Goal: Feedback & Contribution: Contribute content

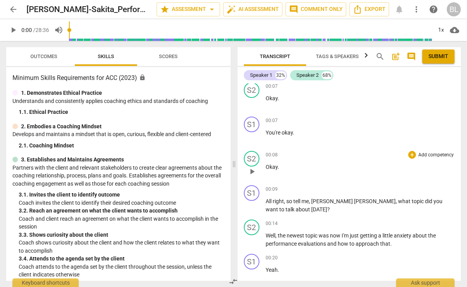
scroll to position [41, 0]
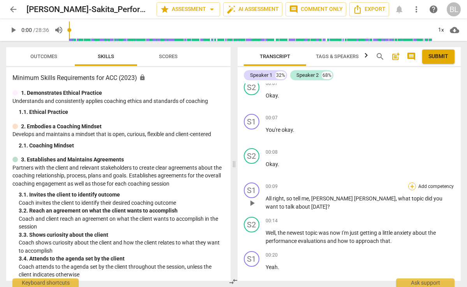
click at [412, 186] on div "+" at bounding box center [412, 186] width 8 height 8
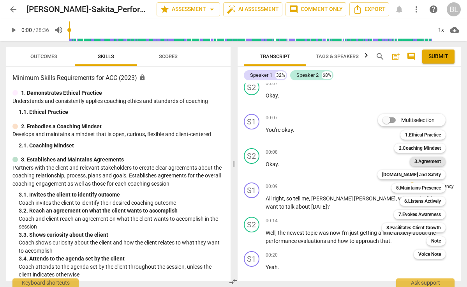
click at [427, 161] on b "3.Agreement" at bounding box center [428, 161] width 27 height 9
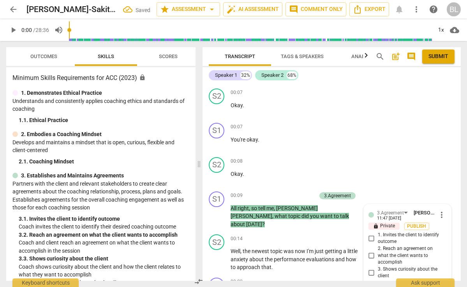
scroll to position [163, 0]
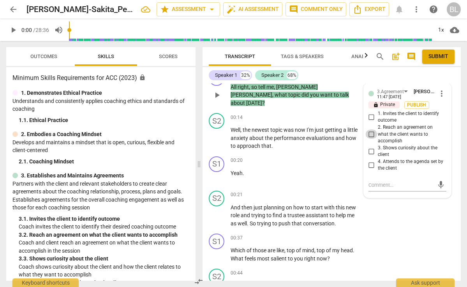
click at [371, 131] on input "2. Reach an agreement on what the client wants to accomplish" at bounding box center [372, 133] width 12 height 9
checkbox input "true"
click at [375, 181] on textarea at bounding box center [401, 184] width 65 height 7
type textarea "a"
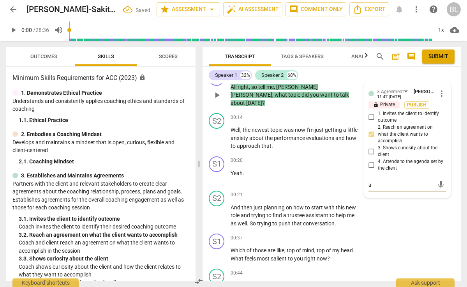
type textarea "as"
type textarea "ask"
type textarea "asks"
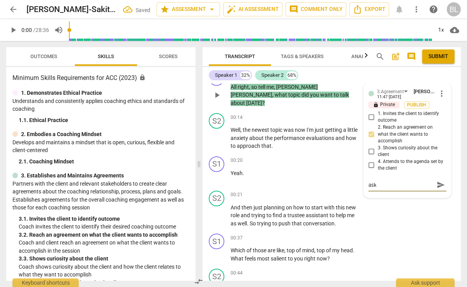
type textarea "asks"
type textarea "asks f"
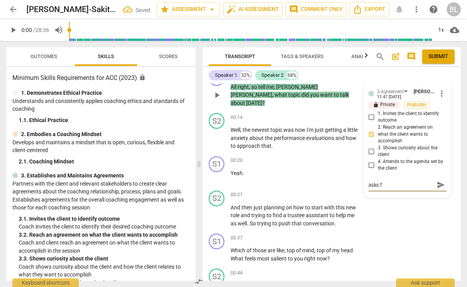
type textarea "asks [PERSON_NAME]"
type textarea "asks for"
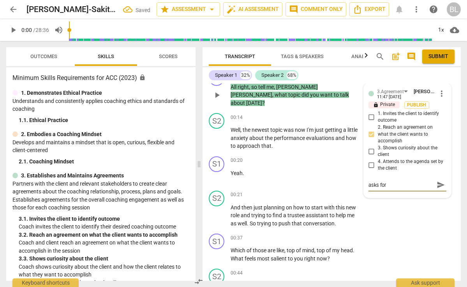
type textarea "asks for"
type textarea "asks for t"
type textarea "asks for to"
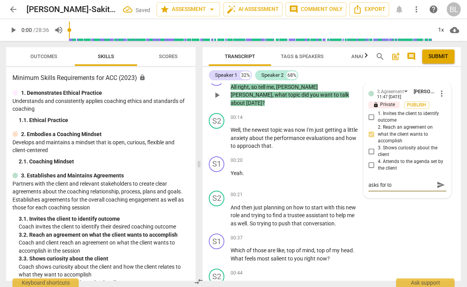
type textarea "asks for to9"
type textarea "asks for to9p"
type textarea "asks for to9pi"
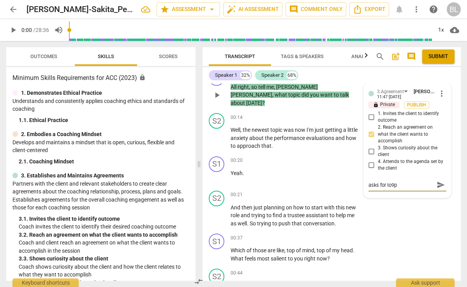
type textarea "asks for to9pi"
type textarea "asks for to9p"
type textarea "asks for to9"
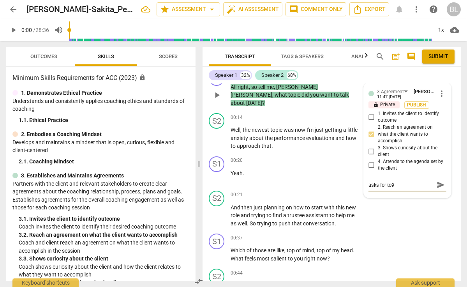
type textarea "asks for to"
type textarea "asks for top"
type textarea "asks for [PERSON_NAME]"
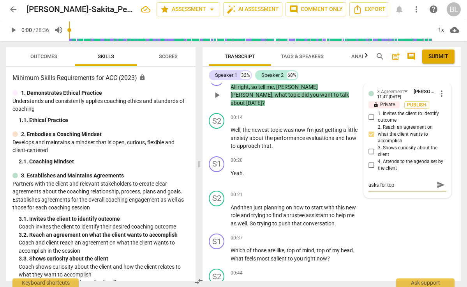
type textarea "asks for [PERSON_NAME]"
type textarea "asks for topic"
click at [438, 181] on span "send" at bounding box center [441, 185] width 9 height 9
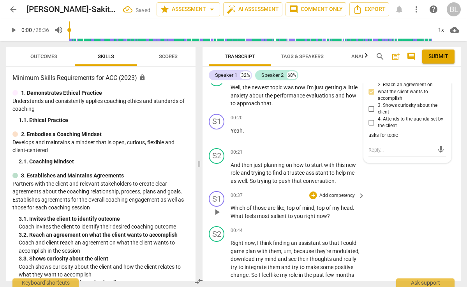
scroll to position [213, 0]
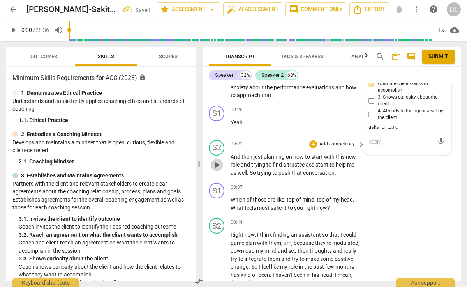
click at [217, 160] on span "play_arrow" at bounding box center [216, 164] width 9 height 9
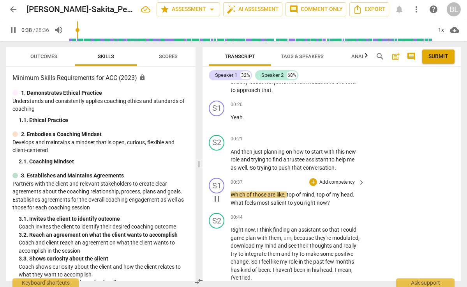
scroll to position [219, 0]
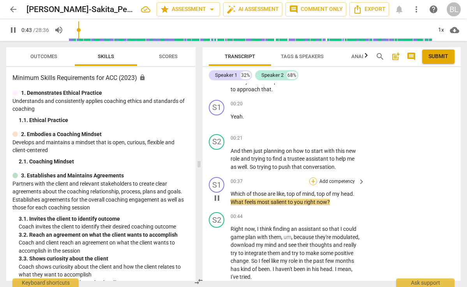
click at [313, 177] on div "+" at bounding box center [313, 181] width 8 height 8
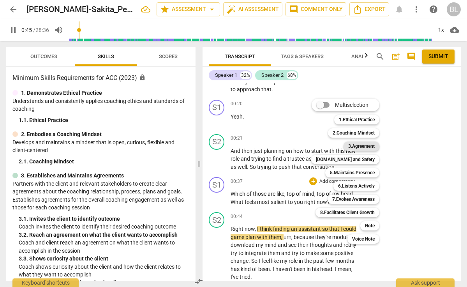
click at [360, 146] on b "3.Agreement" at bounding box center [361, 145] width 27 height 9
type input "46"
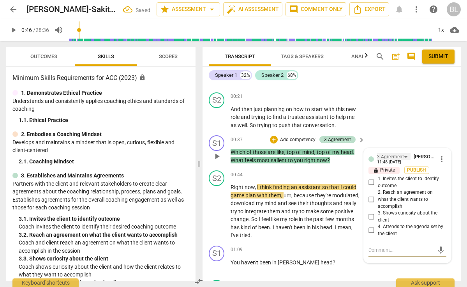
scroll to position [261, 0]
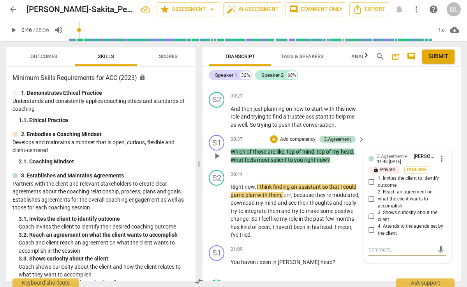
click at [369, 194] on input "2. Reach an agreement on what the client wants to accomplish" at bounding box center [372, 198] width 12 height 9
checkbox input "true"
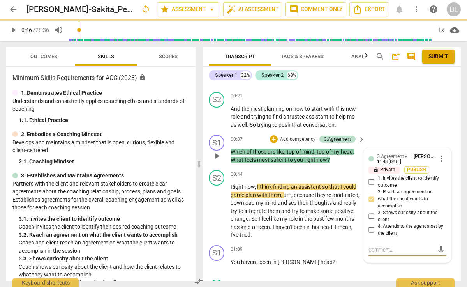
click at [371, 246] on textarea at bounding box center [401, 249] width 65 height 7
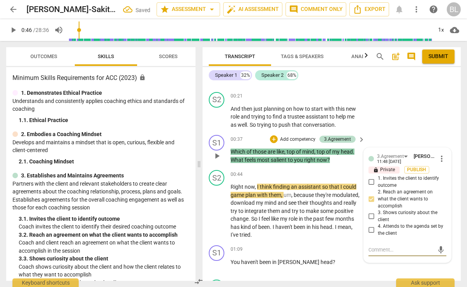
type textarea "f"
type textarea "fo"
type textarea "foc"
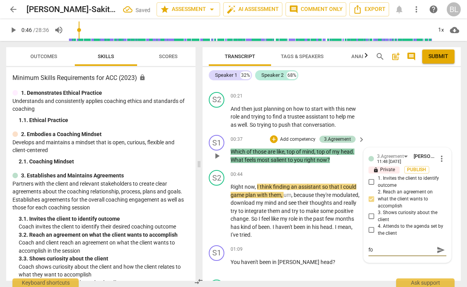
type textarea "foc"
type textarea "focu"
type textarea "focus"
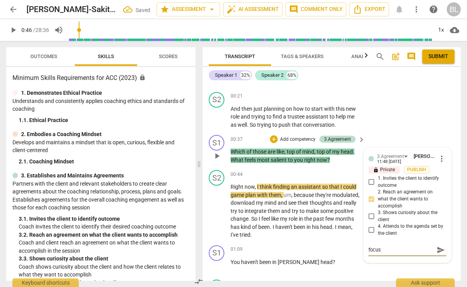
type textarea "focuse"
type textarea "focuses"
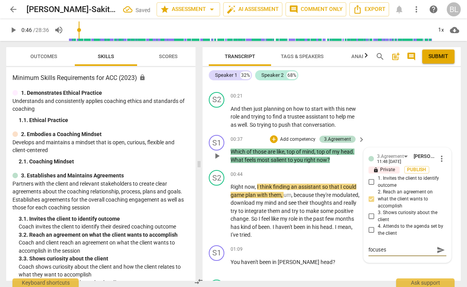
type textarea "focuses"
type textarea "focuses i"
type textarea "focuses in"
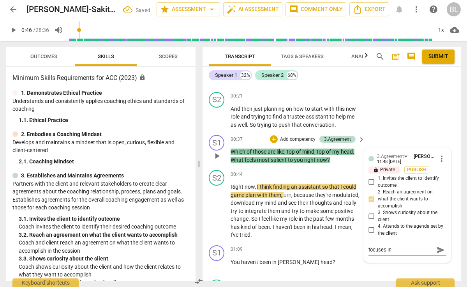
type textarea "focuses in"
type textarea "focuses in a"
type textarea "focuses in an"
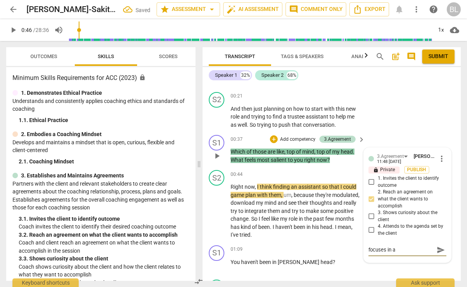
type textarea "focuses in an"
type textarea "focuses in and"
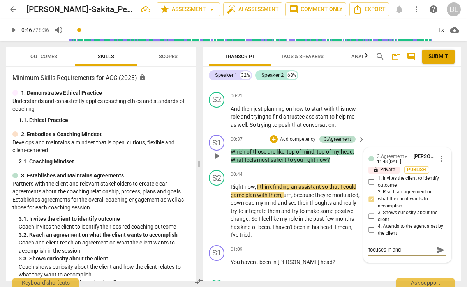
type textarea "focuses in and a"
type textarea "focuses in and as"
type textarea "focuses in and ask"
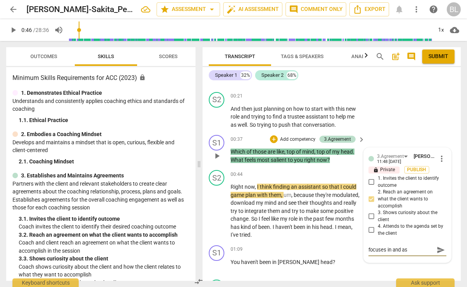
type textarea "focuses in and ask"
type textarea "focuses in and asks"
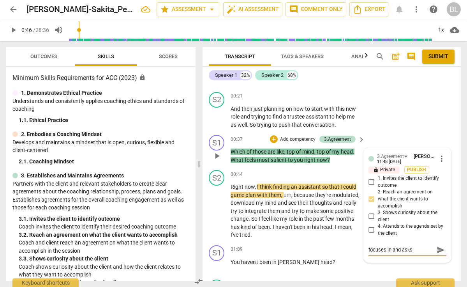
type textarea "focuses in and asks c"
type textarea "focuses in and asks [PERSON_NAME]"
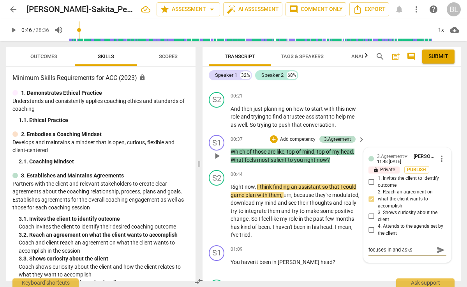
type textarea "focuses in and asks [PERSON_NAME]"
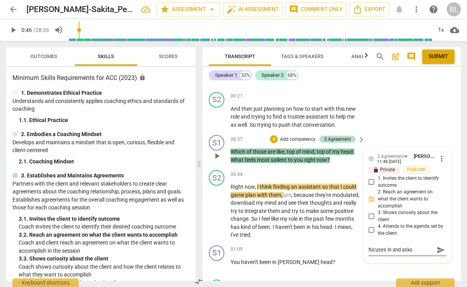
type textarea "focuses in and asks client"
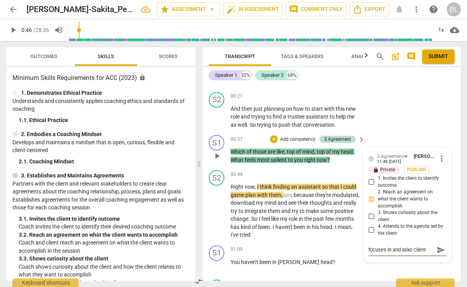
type textarea "focuses in and asks client"
type textarea "focuses in and asks client 7"
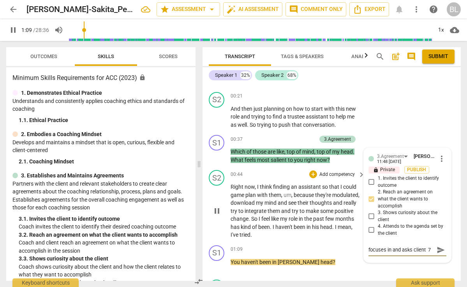
type input "70"
type textarea "focuses in and asks client 7"
click at [216, 206] on span "pause" at bounding box center [216, 210] width 9 height 9
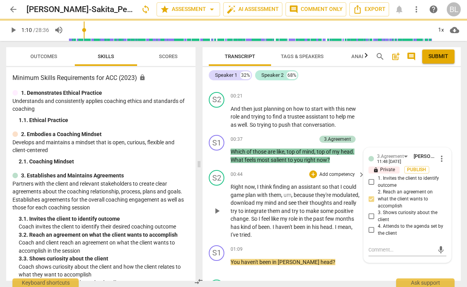
type input "70"
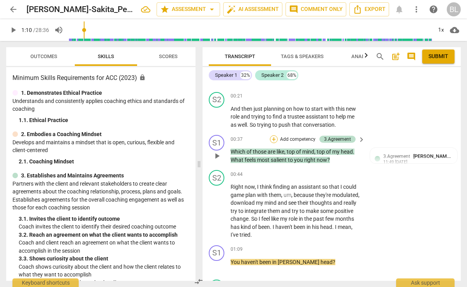
click at [274, 135] on div "+" at bounding box center [274, 139] width 8 height 8
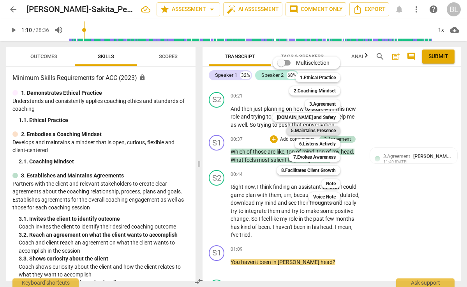
click at [311, 133] on b "5.Maintains Presence" at bounding box center [313, 130] width 45 height 9
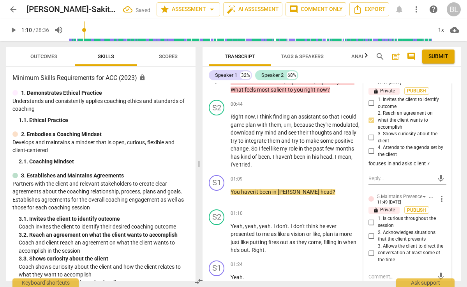
scroll to position [340, 0]
click at [371, 217] on input "1. Is curious throughout the session" at bounding box center [372, 221] width 12 height 9
checkbox input "true"
click at [370, 248] on input "3. Allows the client to direct the conversation at least some of the time" at bounding box center [372, 252] width 12 height 9
checkbox input "true"
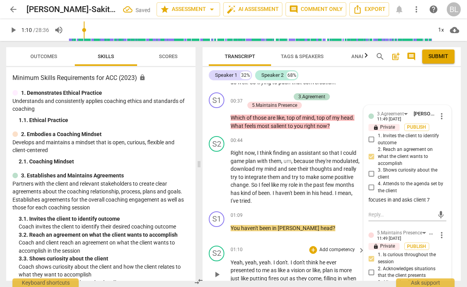
scroll to position [304, 0]
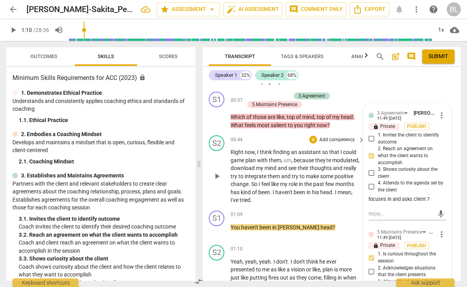
click at [216, 171] on span "play_arrow" at bounding box center [216, 175] width 9 height 9
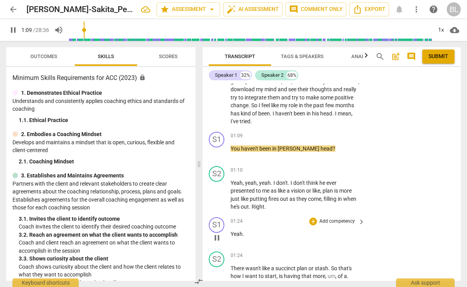
scroll to position [384, 0]
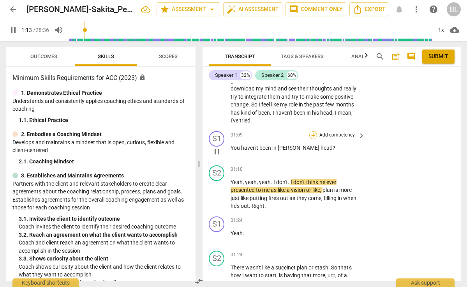
click at [314, 131] on div "+" at bounding box center [313, 135] width 8 height 8
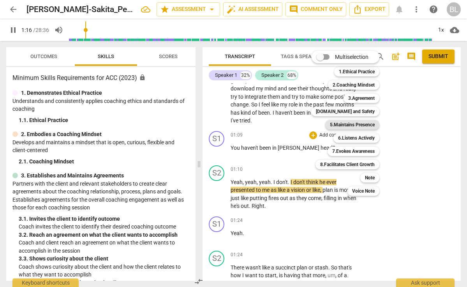
click at [355, 124] on b "5.Maintains Presence" at bounding box center [352, 124] width 45 height 9
type input "77"
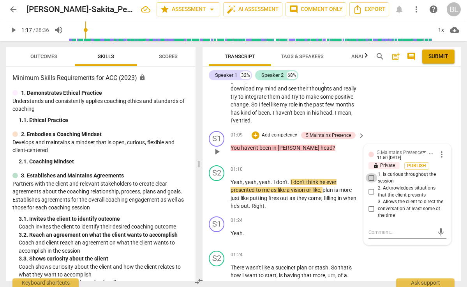
click at [373, 173] on input "1. Is curious throughout the session" at bounding box center [372, 177] width 12 height 9
checkbox input "true"
click at [217, 189] on span "play_arrow" at bounding box center [216, 193] width 9 height 9
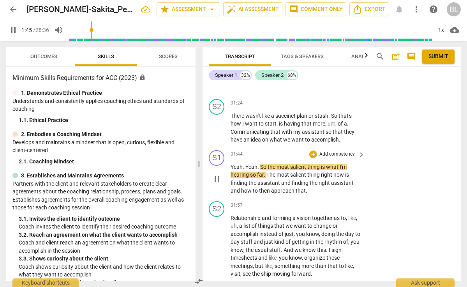
scroll to position [544, 0]
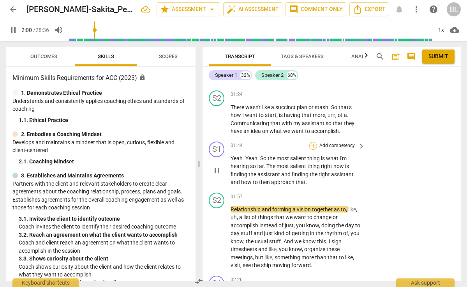
click at [314, 142] on div "+" at bounding box center [313, 146] width 8 height 8
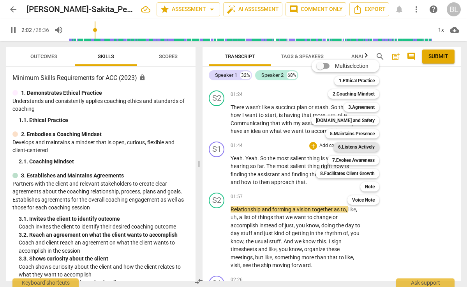
click at [358, 148] on b "6.Listens Actively" at bounding box center [356, 146] width 37 height 9
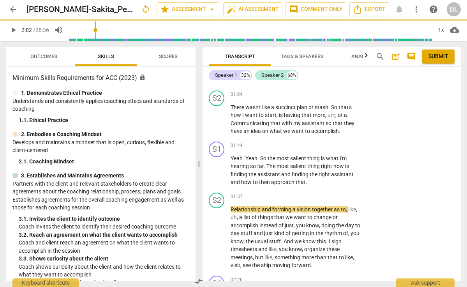
type input "123"
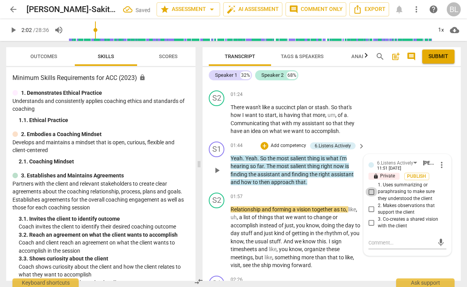
click at [369, 187] on input "1. Uses summarizing or paraphrasing to make sure they understood the client" at bounding box center [372, 191] width 12 height 9
checkbox input "true"
click at [219, 233] on span "play_arrow" at bounding box center [216, 237] width 9 height 9
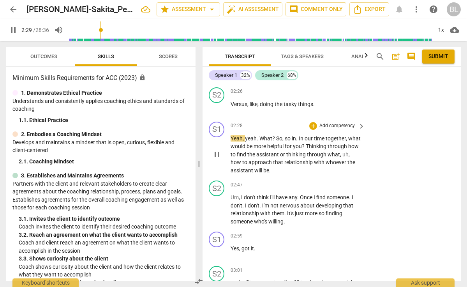
scroll to position [767, 0]
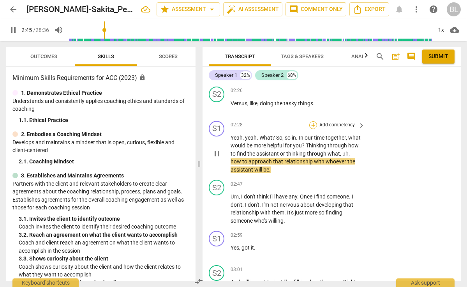
click at [313, 121] on div "+" at bounding box center [313, 125] width 8 height 8
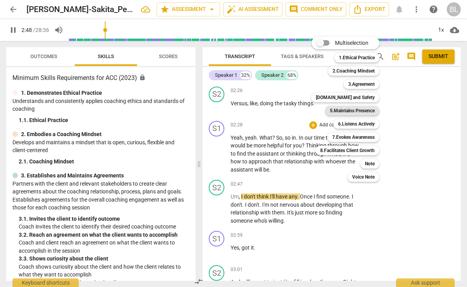
click at [365, 112] on b "5.Maintains Presence" at bounding box center [352, 110] width 45 height 9
type input "169"
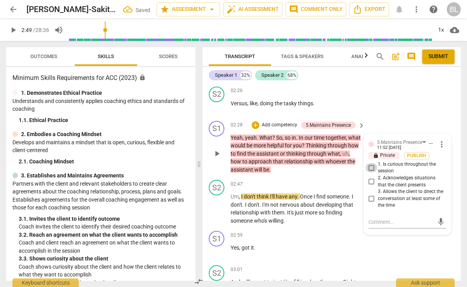
click at [370, 163] on input "1. Is curious throughout the session" at bounding box center [372, 167] width 12 height 9
checkbox input "true"
click at [255, 121] on div "+" at bounding box center [256, 125] width 8 height 8
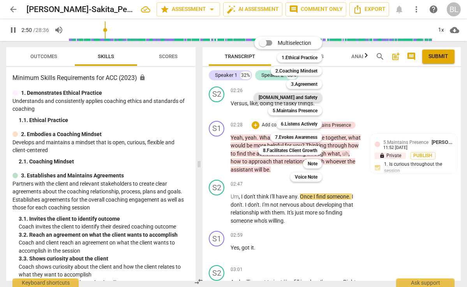
click at [297, 94] on b "[DOMAIN_NAME] and Safety" at bounding box center [288, 97] width 59 height 9
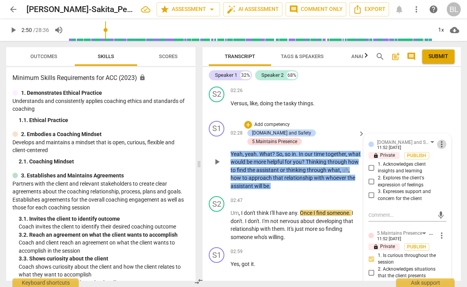
click at [440, 140] on span "more_vert" at bounding box center [441, 144] width 9 height 9
click at [442, 141] on li "Delete" at bounding box center [447, 143] width 27 height 15
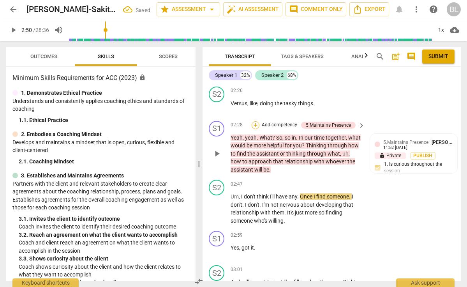
click at [257, 121] on div "+" at bounding box center [256, 125] width 8 height 8
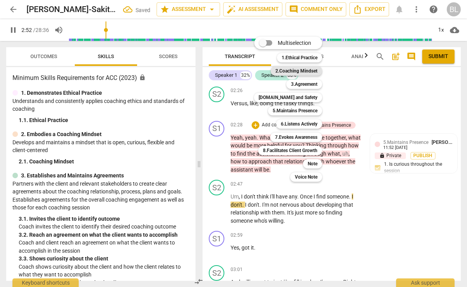
click at [300, 73] on b "2.Coaching Mindset" at bounding box center [297, 70] width 42 height 9
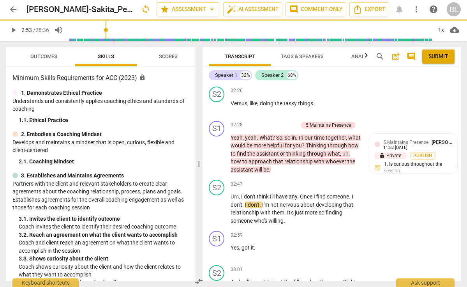
type input "173"
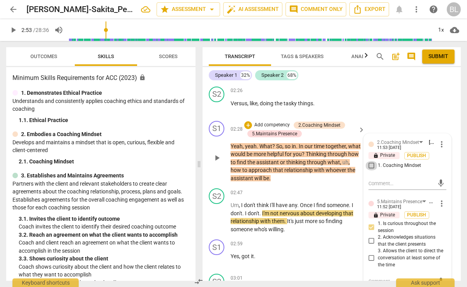
click at [370, 161] on input "1. Coaching Mindset" at bounding box center [372, 165] width 12 height 9
checkbox input "true"
click at [374, 180] on textarea at bounding box center [401, 183] width 65 height 7
type textarea "c"
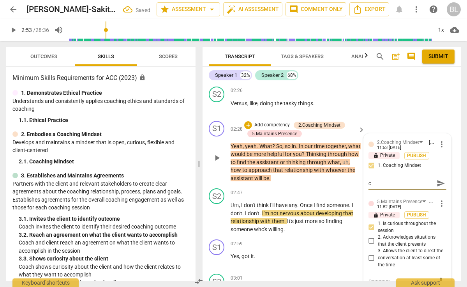
type textarea "co"
type textarea "con"
type textarea "cont"
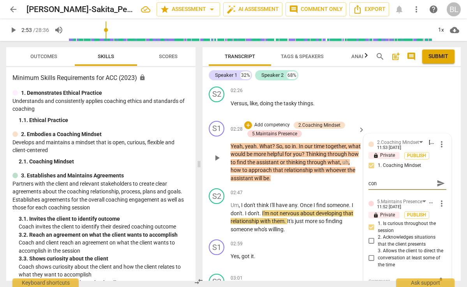
type textarea "cont"
type textarea "[PERSON_NAME]"
type textarea "contin"
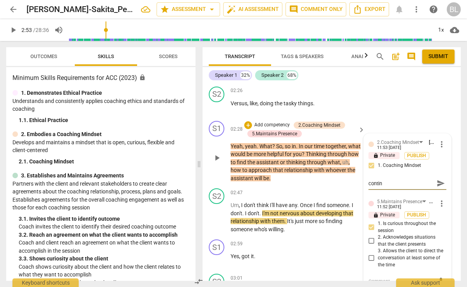
type textarea "continu"
type textarea "continue"
type textarea "continues"
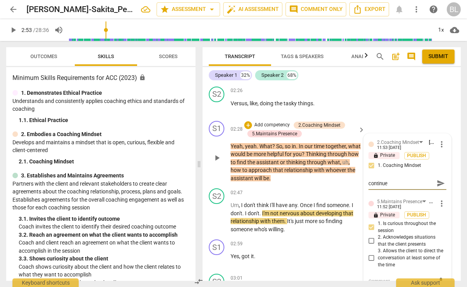
type textarea "continues"
type textarea "continues t"
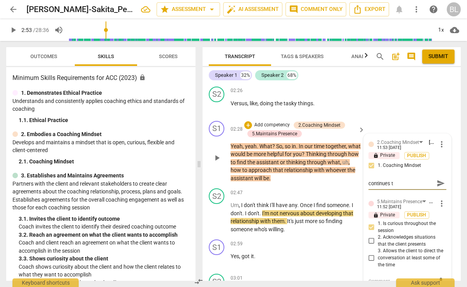
type textarea "continues to"
type textarea "continues to h"
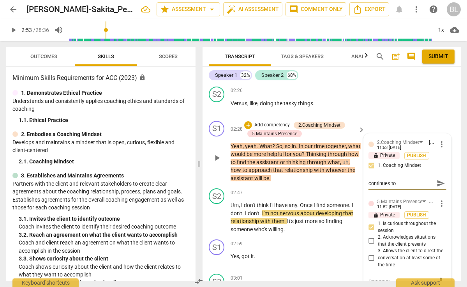
type textarea "continues to h"
type textarea "continues to ha"
type textarea "continues to hav"
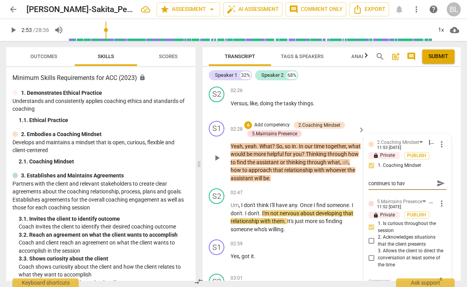
type textarea "continues to have"
type textarea "continues to have c"
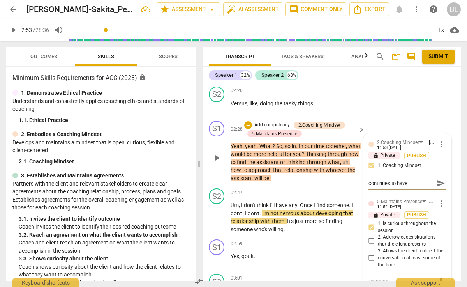
type textarea "continues to have c"
type textarea "continues to have cl"
type textarea "continues to have cli"
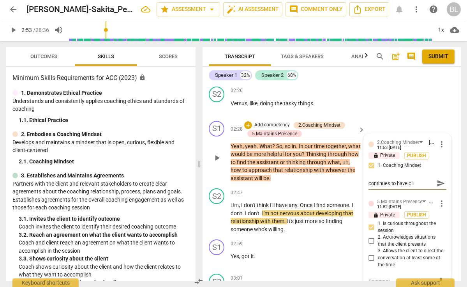
type textarea "continues to have clie"
type textarea "continues to have clien"
type textarea "continues to have client"
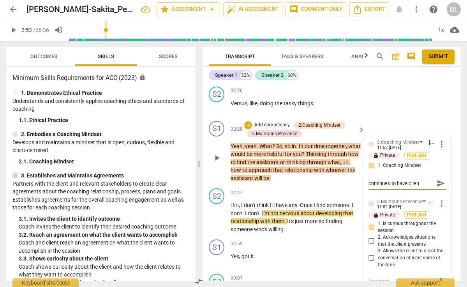
type textarea "continues to have client"
type textarea "continues to have client c"
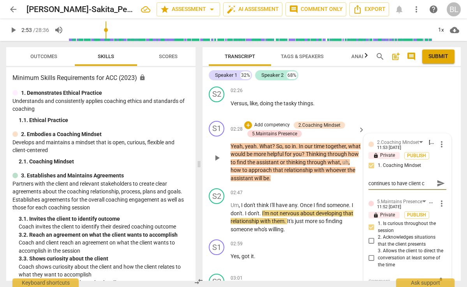
type textarea "continues to have client ch"
type textarea "continues to have client cho"
type textarea "continues to have client choo"
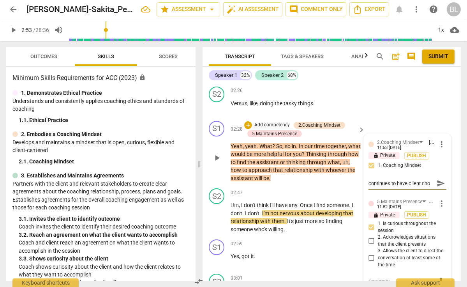
type textarea "continues to have client choo"
type textarea "continues to have client choos"
type textarea "continues to have client choose"
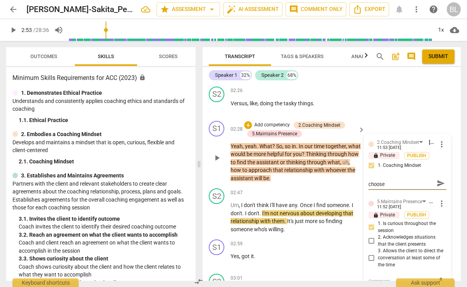
type textarea "continues to have client choose"
click at [437, 179] on span "send" at bounding box center [441, 183] width 9 height 9
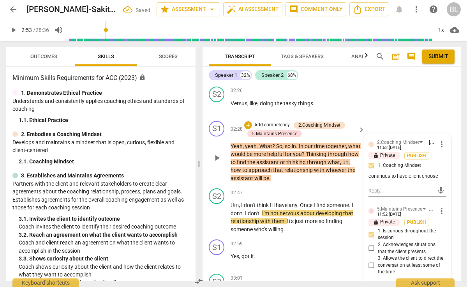
scroll to position [0, 0]
click at [248, 121] on div "+" at bounding box center [248, 125] width 8 height 8
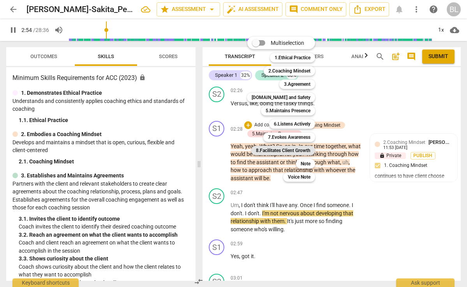
click at [286, 150] on b "8.Facilitates Client Growth" at bounding box center [283, 150] width 55 height 9
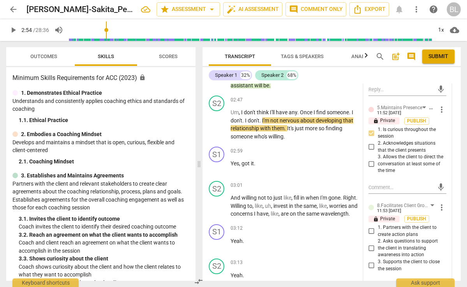
scroll to position [873, 0]
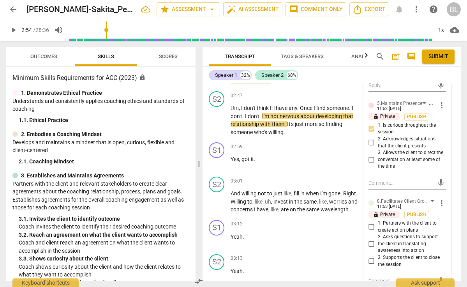
click at [440, 198] on span "more_vert" at bounding box center [441, 202] width 9 height 9
click at [446, 200] on li "Delete" at bounding box center [447, 199] width 27 height 15
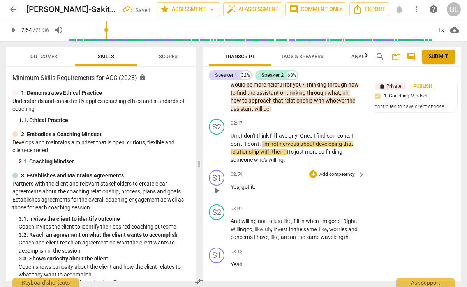
scroll to position [834, 0]
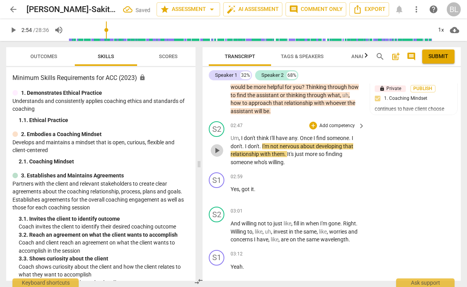
click at [217, 146] on span "play_arrow" at bounding box center [216, 150] width 9 height 9
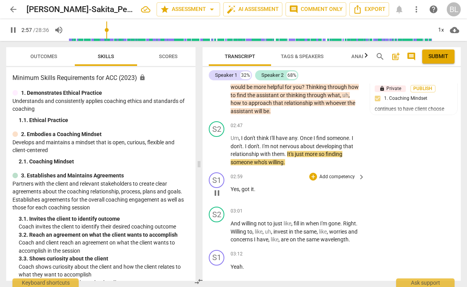
click at [263, 185] on p "Yes , got it ." at bounding box center [296, 189] width 131 height 8
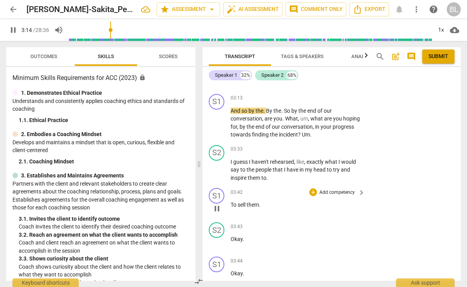
scroll to position [1062, 0]
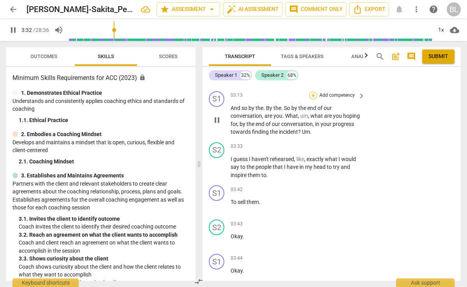
click at [314, 92] on div "+" at bounding box center [313, 96] width 8 height 8
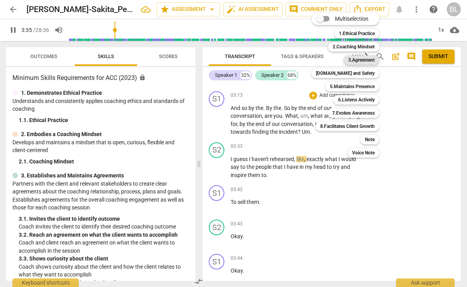
click at [365, 60] on b "3.Agreement" at bounding box center [361, 59] width 27 height 9
type input "216"
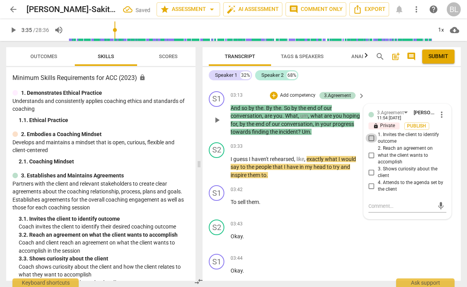
click at [371, 133] on input "1. Invites the client to identify outcome" at bounding box center [372, 137] width 12 height 9
checkbox input "true"
click at [371, 168] on input "3. Shows curiosity about the client" at bounding box center [372, 172] width 12 height 9
checkbox input "true"
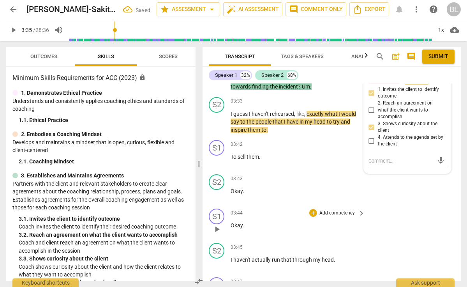
scroll to position [1105, 0]
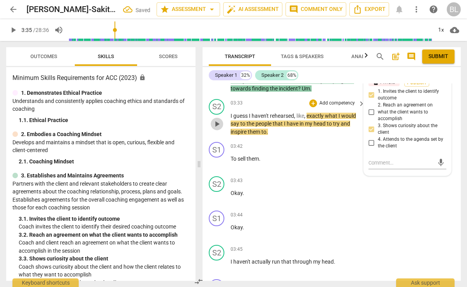
click at [216, 119] on span "play_arrow" at bounding box center [216, 123] width 9 height 9
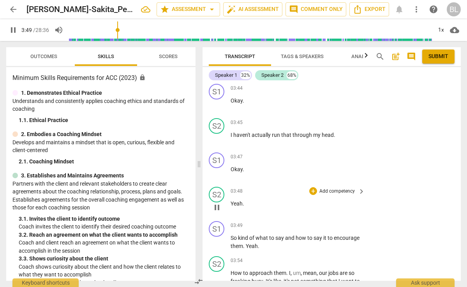
scroll to position [1231, 0]
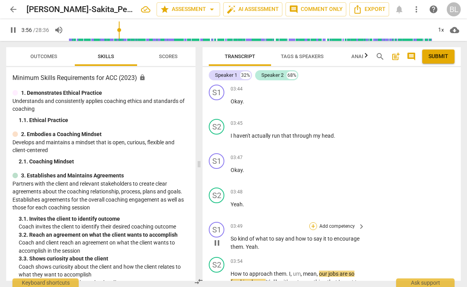
click at [313, 222] on div "+" at bounding box center [313, 226] width 8 height 8
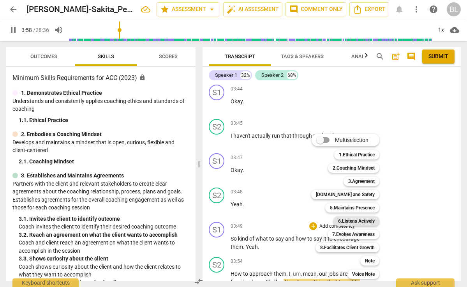
click at [351, 219] on b "6.Listens Actively" at bounding box center [356, 220] width 37 height 9
type input "239"
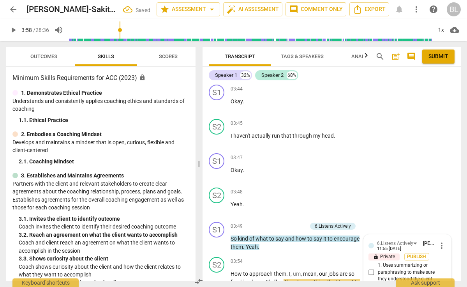
scroll to position [1358, 0]
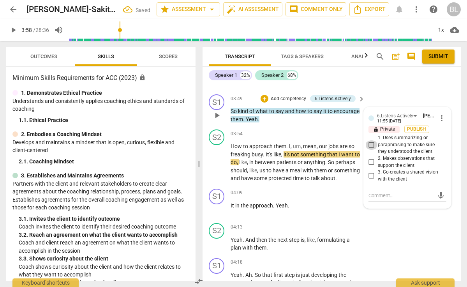
click at [370, 140] on input "1. Uses summarizing or paraphrasing to make sure they understood the client" at bounding box center [372, 144] width 12 height 9
checkbox input "true"
click at [216, 158] on span "play_arrow" at bounding box center [216, 162] width 9 height 9
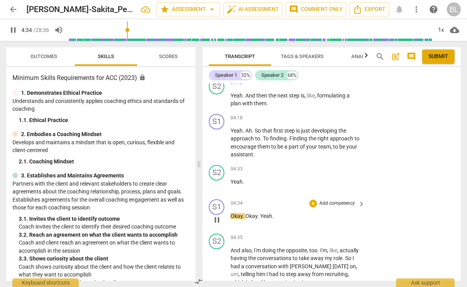
scroll to position [1500, 0]
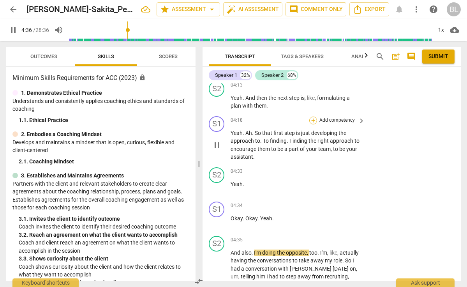
click at [314, 117] on div "+" at bounding box center [313, 121] width 8 height 8
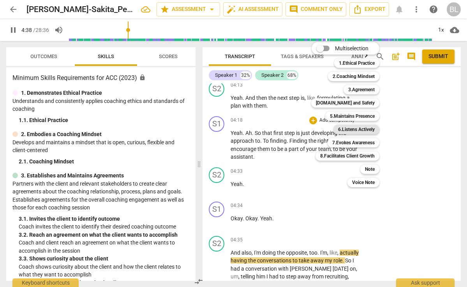
click at [352, 131] on b "6.Listens Actively" at bounding box center [356, 129] width 37 height 9
type input "279"
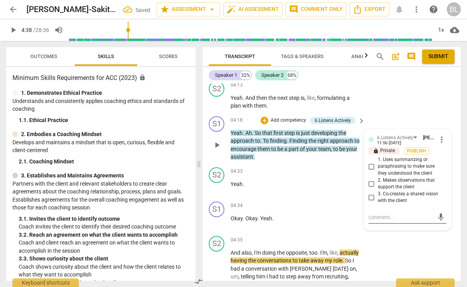
click at [372, 162] on input "1. Uses summarizing or paraphrasing to make sure they understood the client" at bounding box center [372, 166] width 12 height 9
checkbox input "true"
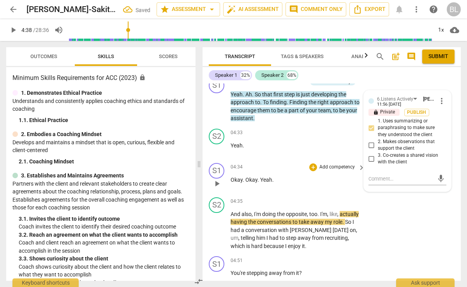
scroll to position [1558, 0]
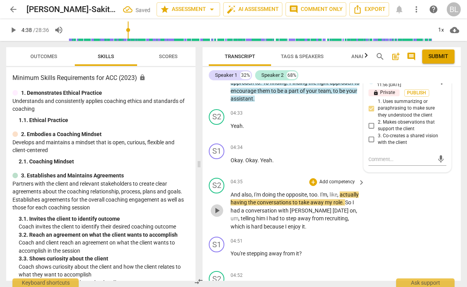
click at [218, 206] on span "play_arrow" at bounding box center [216, 210] width 9 height 9
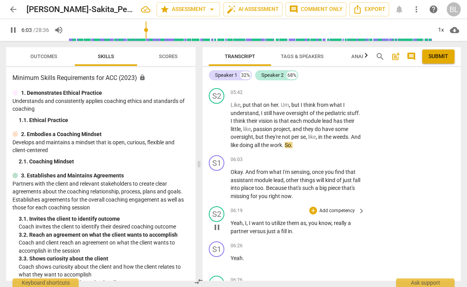
scroll to position [2083, 0]
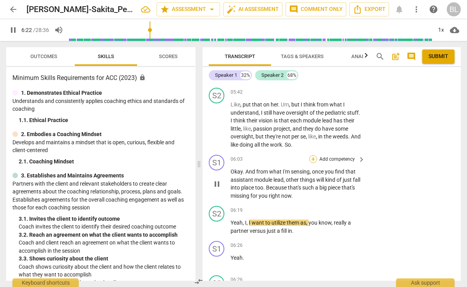
click at [313, 155] on div "+" at bounding box center [313, 159] width 8 height 8
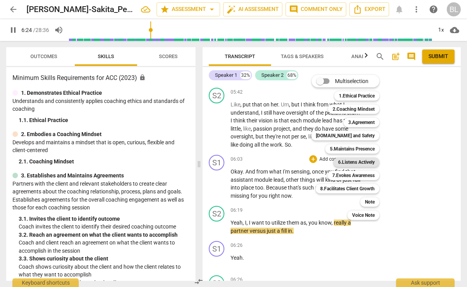
click at [347, 164] on b "6.Listens Actively" at bounding box center [356, 161] width 37 height 9
type input "384"
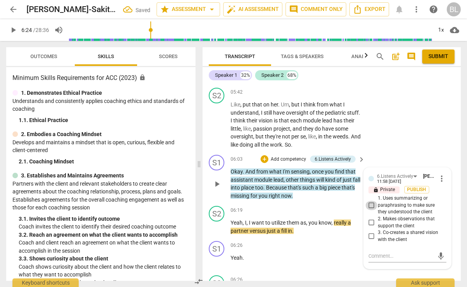
click at [371, 201] on input "1. Uses summarizing or paraphrasing to make sure they understood the client" at bounding box center [372, 205] width 12 height 9
checkbox input "true"
click at [371, 218] on input "2. Makes observations that support the client" at bounding box center [372, 222] width 12 height 9
checkbox input "true"
click at [218, 222] on span "play_arrow" at bounding box center [216, 226] width 9 height 9
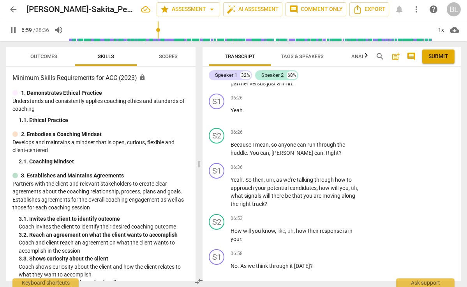
scroll to position [2429, 0]
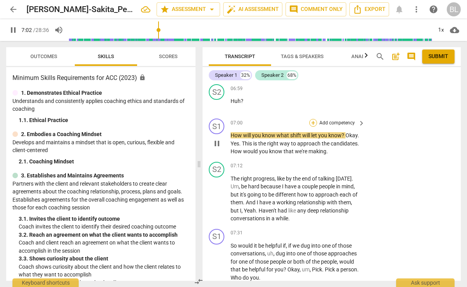
click at [313, 119] on div "+" at bounding box center [313, 123] width 8 height 8
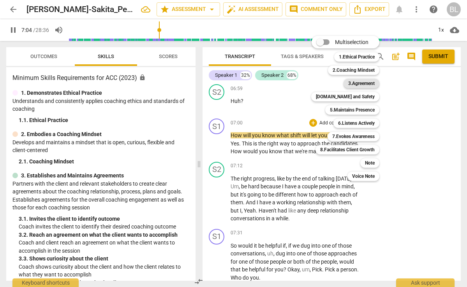
click at [357, 84] on b "3.Agreement" at bounding box center [361, 83] width 27 height 9
type input "425"
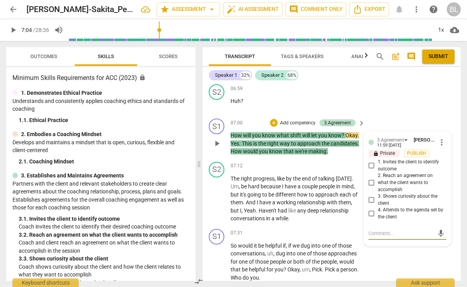
click at [366, 195] on input "3. Shows curiosity about the client" at bounding box center [372, 199] width 12 height 9
checkbox input "true"
click at [378, 230] on textarea at bounding box center [401, 233] width 65 height 7
type textarea "a"
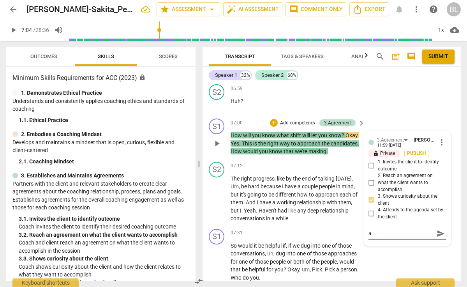
type textarea "as"
type textarea "ask"
type textarea "asks"
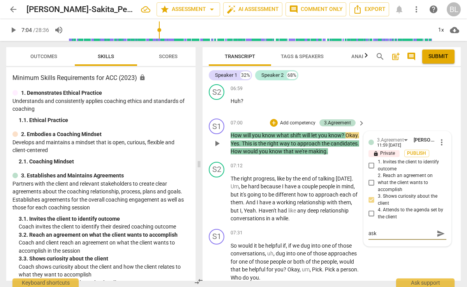
type textarea "asks"
click at [441, 229] on span "send" at bounding box center [441, 233] width 9 height 9
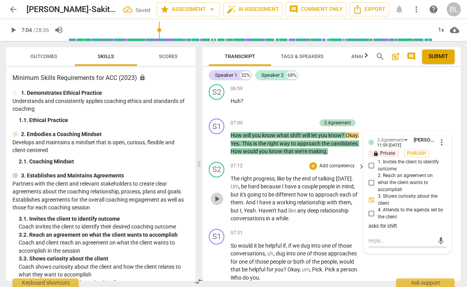
click at [216, 194] on span "play_arrow" at bounding box center [216, 198] width 9 height 9
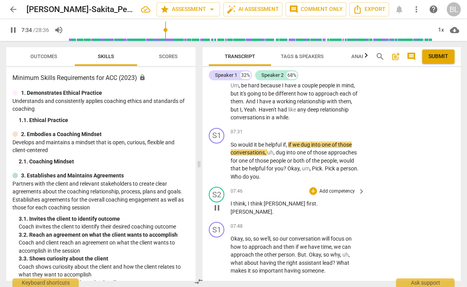
scroll to position [2533, 0]
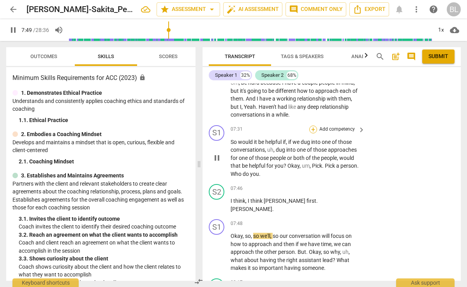
click at [313, 126] on div "+" at bounding box center [313, 130] width 8 height 8
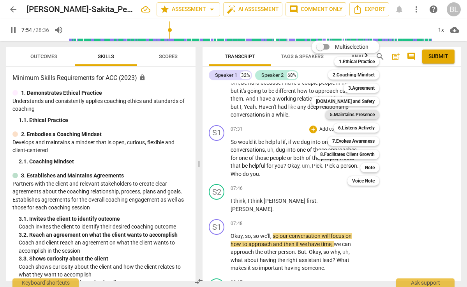
click at [366, 115] on b "5.Maintains Presence" at bounding box center [352, 114] width 45 height 9
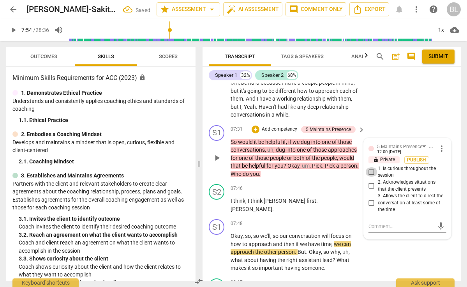
click at [371, 167] on input "1. Is curious throughout the session" at bounding box center [372, 171] width 12 height 9
click at [371, 198] on input "3. Allows the client to direct the conversation at least some of the time" at bounding box center [372, 202] width 12 height 9
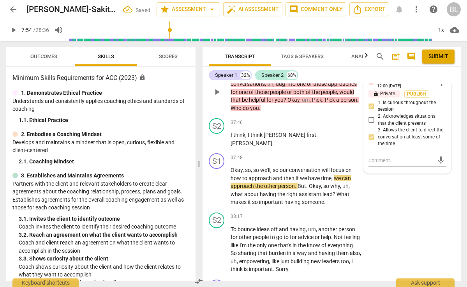
scroll to position [2600, 0]
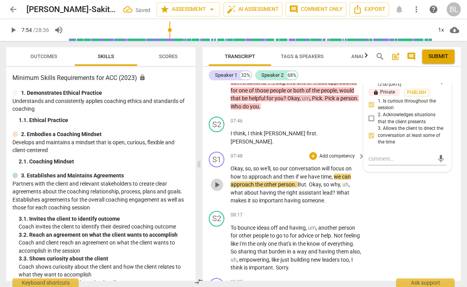
click at [218, 180] on span "play_arrow" at bounding box center [216, 184] width 9 height 9
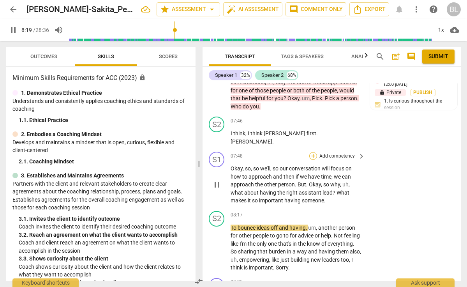
click at [312, 152] on div "+" at bounding box center [313, 156] width 8 height 8
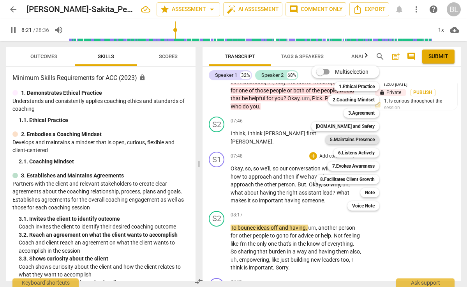
click at [369, 139] on b "5.Maintains Presence" at bounding box center [352, 139] width 45 height 9
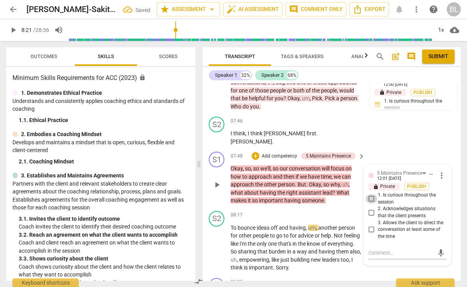
click at [371, 194] on input "1. Is curious throughout the session" at bounding box center [372, 198] width 12 height 9
click at [371, 249] on textarea at bounding box center [401, 252] width 65 height 7
click at [438, 247] on button "send" at bounding box center [440, 252] width 11 height 11
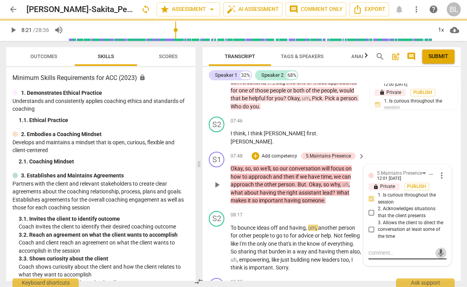
drag, startPoint x: 398, startPoint y: 215, endPoint x: 435, endPoint y: 230, distance: 39.4
click at [435, 230] on div "5.Maintains Presence [PERSON_NAME] 12:01 [DATE] more_vert lock Private Publish …" at bounding box center [408, 215] width 78 height 92
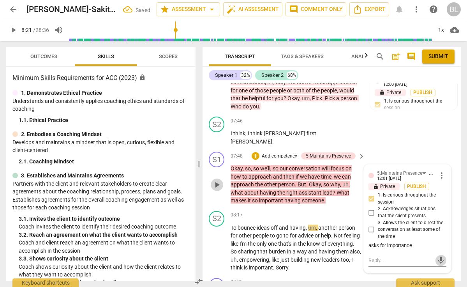
click at [216, 180] on span "play_arrow" at bounding box center [216, 184] width 9 height 9
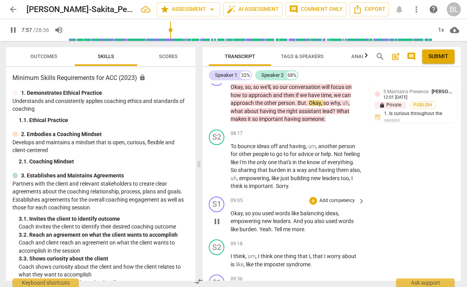
scroll to position [2683, 0]
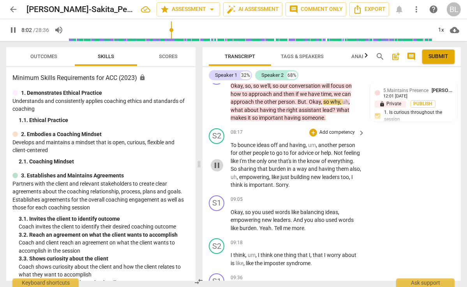
click at [218, 161] on span "pause" at bounding box center [216, 165] width 9 height 9
click at [218, 161] on span "play_arrow" at bounding box center [216, 165] width 9 height 9
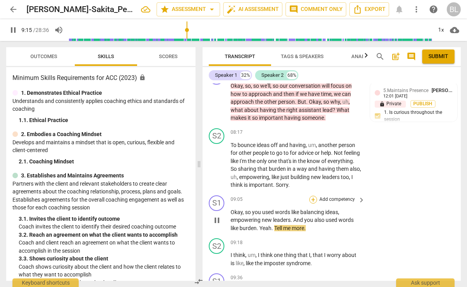
click at [314, 196] on div "+" at bounding box center [313, 200] width 8 height 8
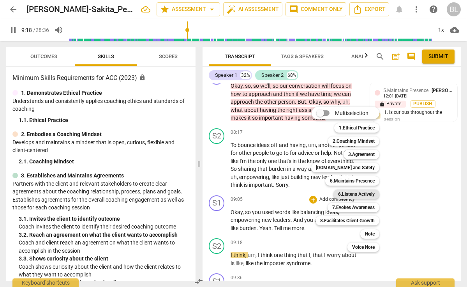
click at [344, 196] on b "6.Listens Actively" at bounding box center [356, 193] width 37 height 9
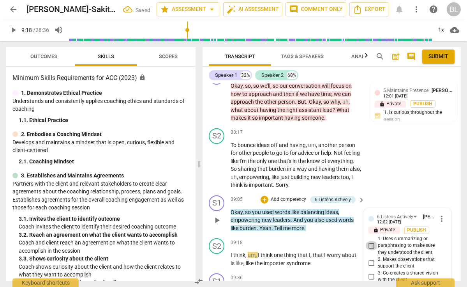
click at [371, 241] on input "1. Uses summarizing or paraphrasing to make sure they understood the client" at bounding box center [372, 245] width 12 height 9
click at [265, 196] on div "+" at bounding box center [265, 200] width 8 height 8
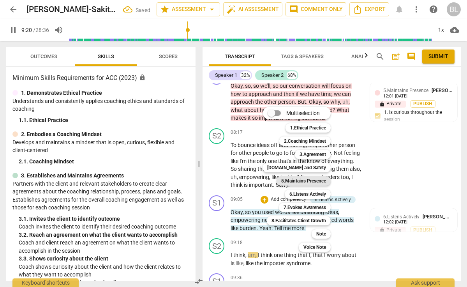
click at [301, 177] on b "5.Maintains Presence" at bounding box center [303, 180] width 45 height 9
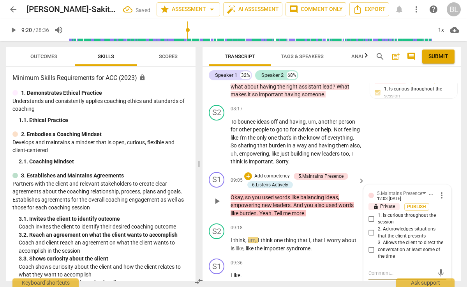
scroll to position [2708, 0]
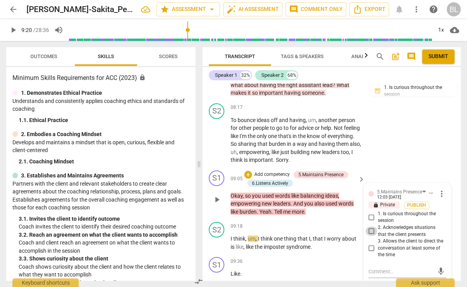
click at [370, 226] on input "2. Acknowledges situations that the client presents" at bounding box center [372, 230] width 12 height 9
click at [250, 171] on div "+" at bounding box center [248, 175] width 8 height 8
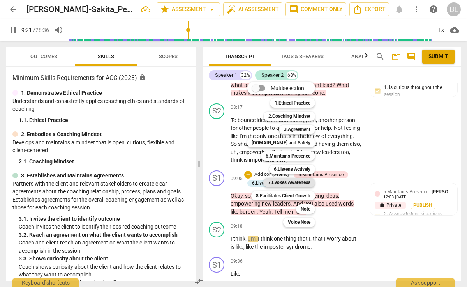
click at [295, 181] on b "7.Evokes Awareness" at bounding box center [289, 182] width 42 height 9
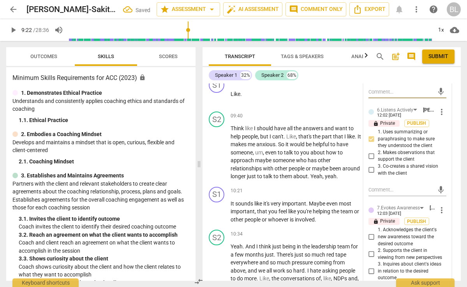
scroll to position [2889, 0]
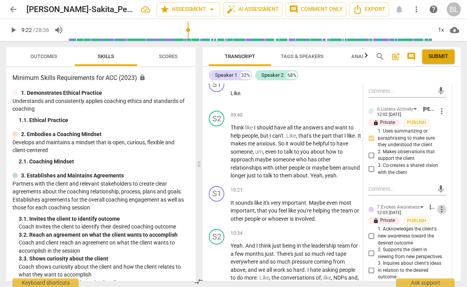
click at [440, 205] on span "more_vert" at bounding box center [441, 209] width 9 height 9
click at [445, 199] on li "Delete" at bounding box center [447, 199] width 27 height 15
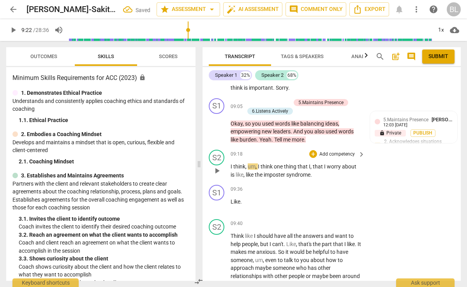
scroll to position [2779, 0]
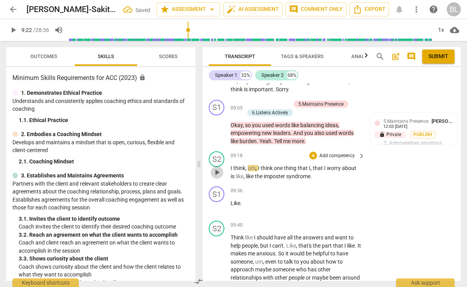
click at [218, 168] on span "play_arrow" at bounding box center [216, 172] width 9 height 9
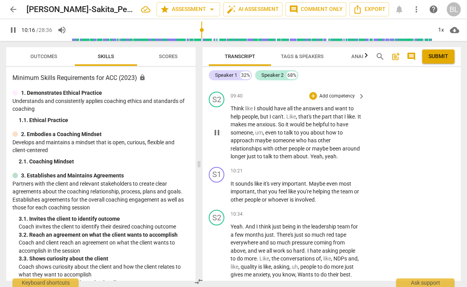
scroll to position [2907, 0]
click at [313, 168] on div "+" at bounding box center [313, 172] width 8 height 8
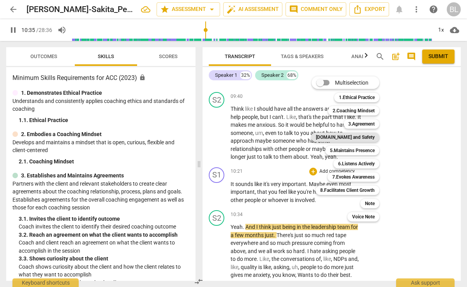
click at [348, 136] on b "[DOMAIN_NAME] and Safety" at bounding box center [345, 137] width 59 height 9
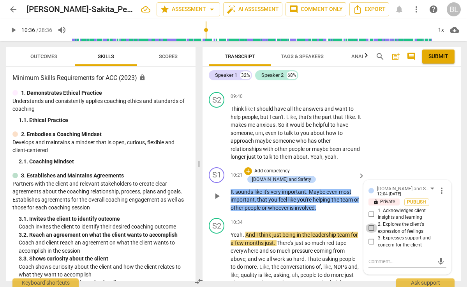
click at [371, 223] on input "2. Explores the client's expression of feelings" at bounding box center [372, 227] width 12 height 9
click at [371, 237] on input "3. Expresses support and concern for the client" at bounding box center [372, 241] width 12 height 9
click at [371, 223] on input "2. Explores the client's expression of feelings" at bounding box center [372, 227] width 12 height 9
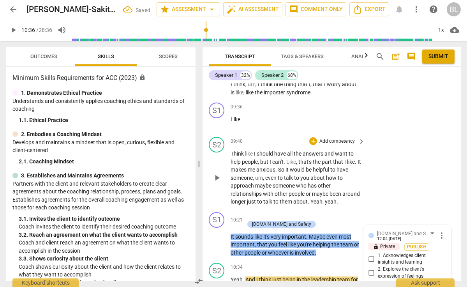
scroll to position [2845, 0]
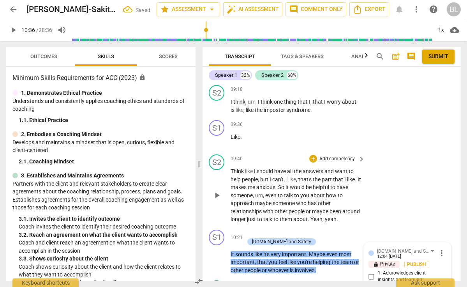
click at [378, 164] on div "S2 play_arrow pause 09:40 + Add competency keyboard_arrow_right Think like I sh…" at bounding box center [332, 188] width 258 height 75
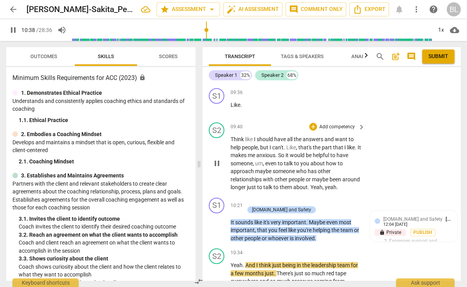
scroll to position [2879, 0]
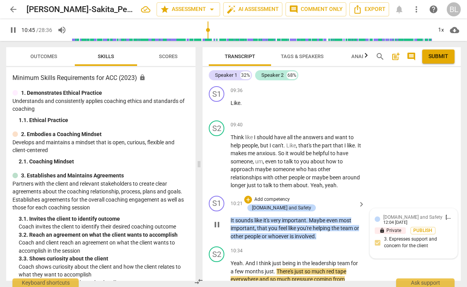
click at [398, 220] on div "12:04 [DATE]" at bounding box center [396, 222] width 24 height 5
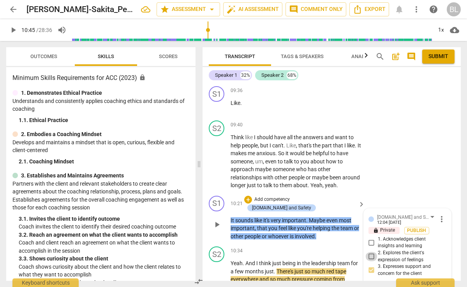
click at [372, 252] on input "2. Explores the client's expression of feelings" at bounding box center [372, 256] width 12 height 9
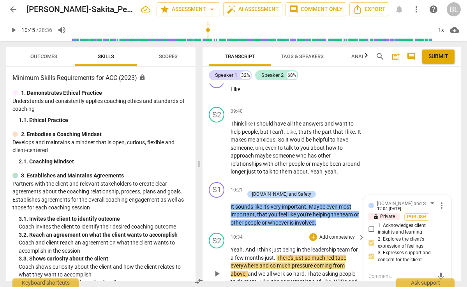
scroll to position [2906, 0]
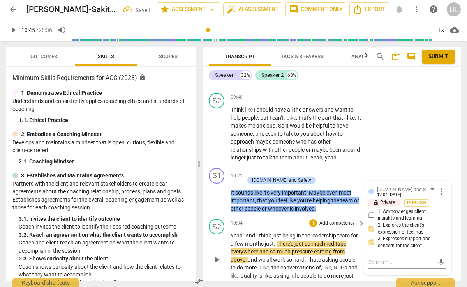
click at [217, 255] on span "play_arrow" at bounding box center [216, 259] width 9 height 9
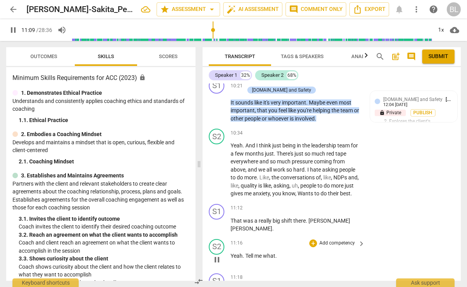
scroll to position [2998, 0]
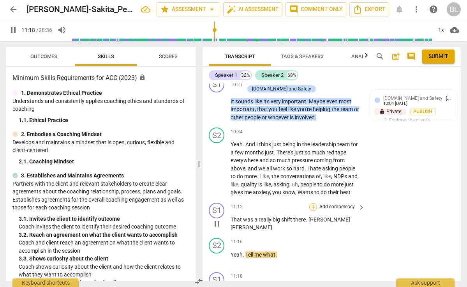
click at [314, 203] on div "+" at bounding box center [313, 207] width 8 height 8
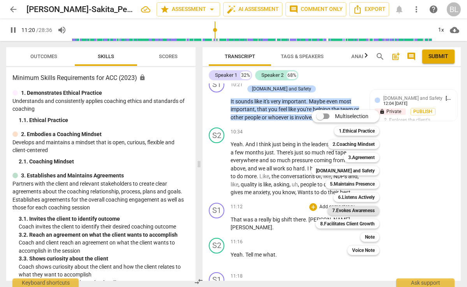
click at [349, 208] on b "7.Evokes Awareness" at bounding box center [353, 210] width 42 height 9
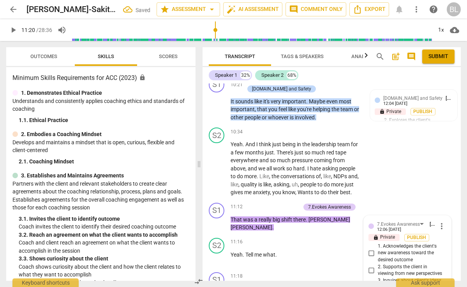
scroll to position [3100, 0]
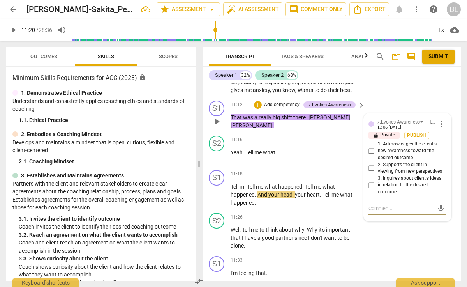
click at [371, 146] on input "1. Acknowledges the client's new awareness toward the desired outcome" at bounding box center [372, 150] width 12 height 9
click at [438, 119] on span "more_vert" at bounding box center [441, 123] width 9 height 9
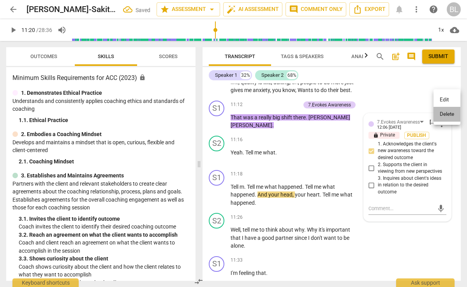
click at [443, 111] on li "Delete" at bounding box center [447, 114] width 27 height 15
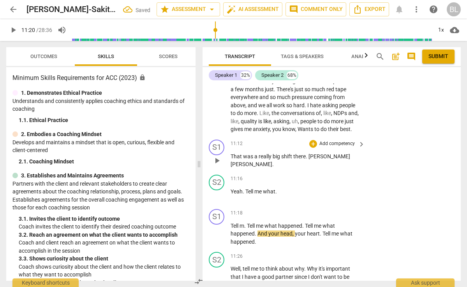
scroll to position [3057, 0]
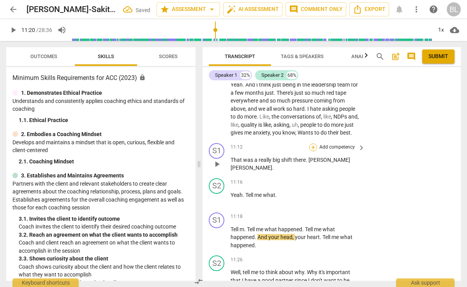
click at [311, 143] on div "+" at bounding box center [313, 147] width 8 height 8
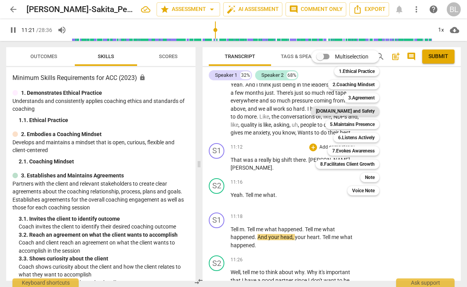
click at [354, 111] on b "[DOMAIN_NAME] and Safety" at bounding box center [345, 110] width 59 height 9
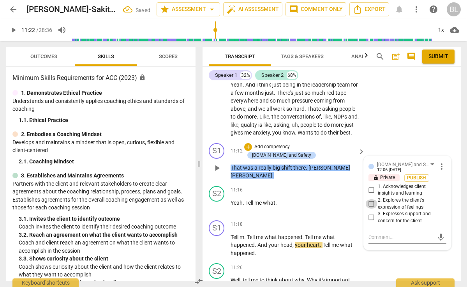
click at [371, 199] on input "2. Explores the client's expression of feelings" at bounding box center [372, 203] width 12 height 9
click at [370, 213] on input "3. Expresses support and concern for the client" at bounding box center [372, 217] width 12 height 9
click at [373, 233] on textarea at bounding box center [401, 236] width 65 height 7
click at [438, 237] on span "send" at bounding box center [441, 241] width 9 height 9
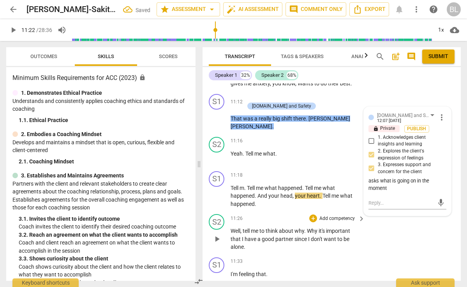
scroll to position [3112, 0]
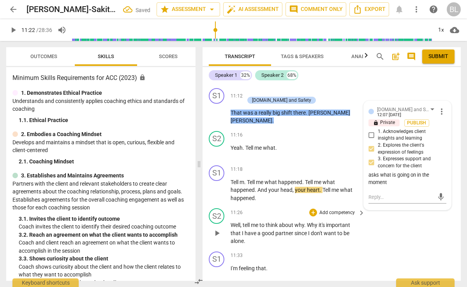
click at [217, 228] on span "play_arrow" at bounding box center [216, 232] width 9 height 9
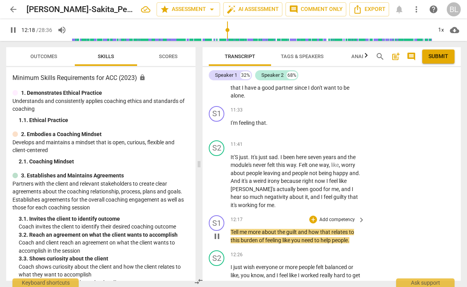
scroll to position [3258, 0]
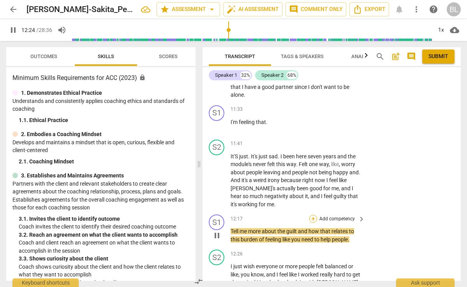
click at [313, 215] on div "+" at bounding box center [313, 219] width 8 height 8
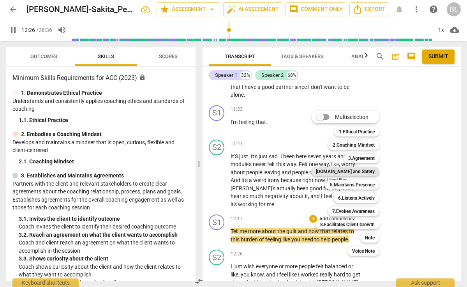
click at [357, 172] on b "[DOMAIN_NAME] and Safety" at bounding box center [345, 171] width 59 height 9
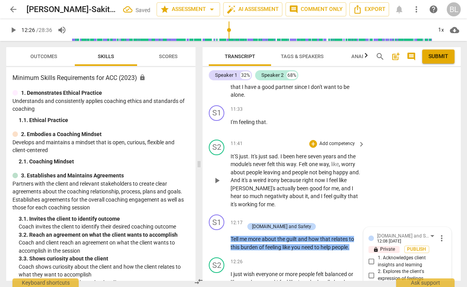
click at [380, 173] on div "S2 play_arrow pause 11:41 + Add competency keyboard_arrow_right It'S just . It'…" at bounding box center [332, 173] width 258 height 75
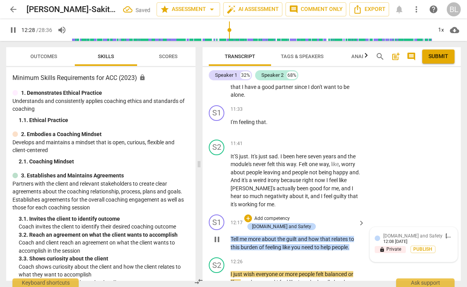
click at [398, 233] on span "[DOMAIN_NAME] and Safety" at bounding box center [413, 235] width 59 height 5
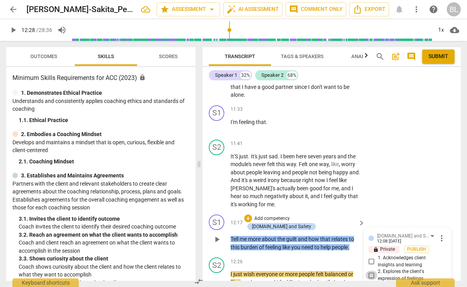
click at [371, 270] on input "2. Explores the client's expression of feelings" at bounding box center [372, 274] width 12 height 9
click at [370, 284] on input "3. Expresses support and concern for the client" at bounding box center [372, 288] width 12 height 9
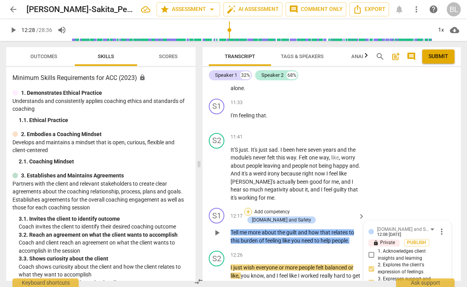
click at [252, 208] on div "+" at bounding box center [248, 212] width 8 height 8
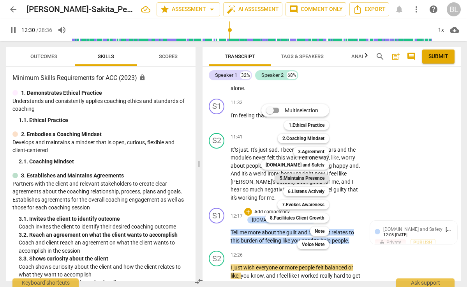
click at [302, 179] on b "5.Maintains Presence" at bounding box center [302, 177] width 45 height 9
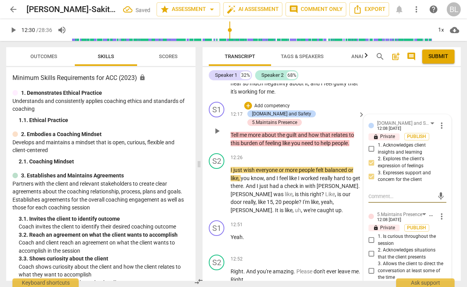
scroll to position [3380, 0]
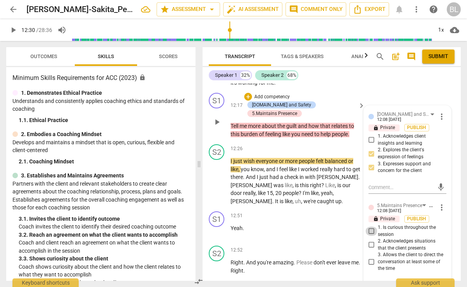
click at [371, 226] on input "1. Is curious throughout the session" at bounding box center [372, 230] width 12 height 9
click at [371, 240] on input "2. Acknowledges situations that the client presents" at bounding box center [372, 244] width 12 height 9
click at [218, 177] on span "play_arrow" at bounding box center [216, 181] width 9 height 9
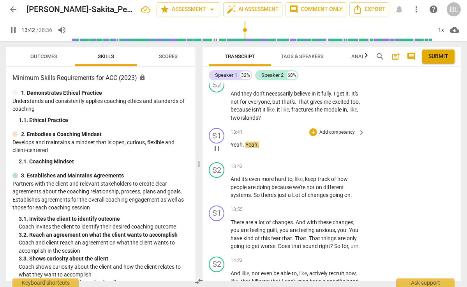
scroll to position [3806, 0]
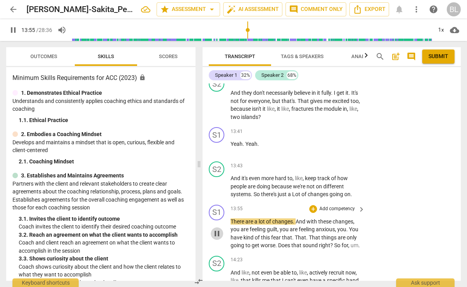
click at [217, 229] on span "pause" at bounding box center [216, 233] width 9 height 9
